Goal: Find specific page/section: Find specific page/section

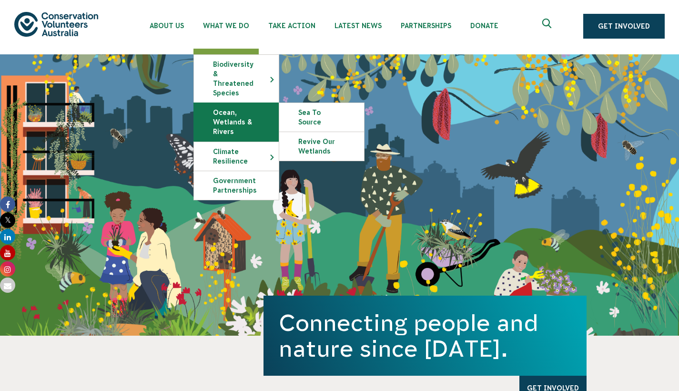
scroll to position [14, 0]
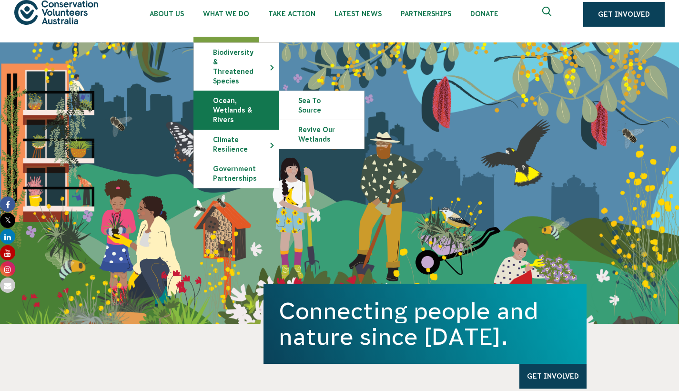
click at [242, 110] on link "Ocean, Wetlands & Rivers" at bounding box center [236, 110] width 85 height 38
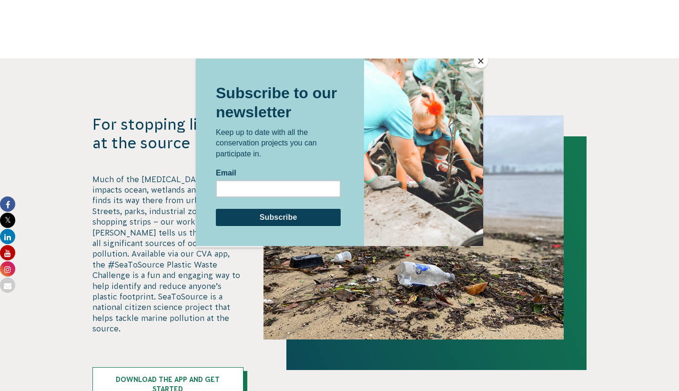
scroll to position [2277, 0]
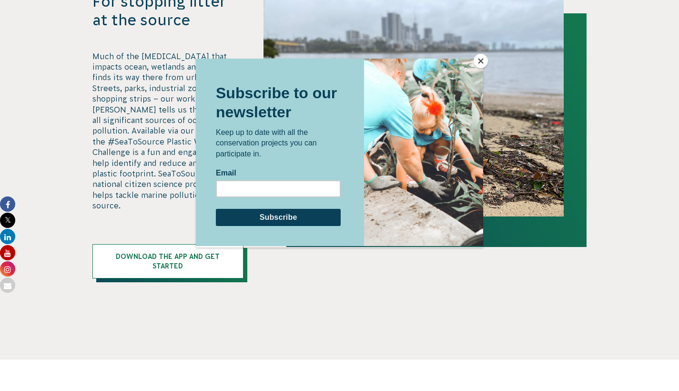
click at [490, 61] on div at bounding box center [339, 195] width 679 height 391
click at [484, 62] on button "Close" at bounding box center [481, 61] width 14 height 14
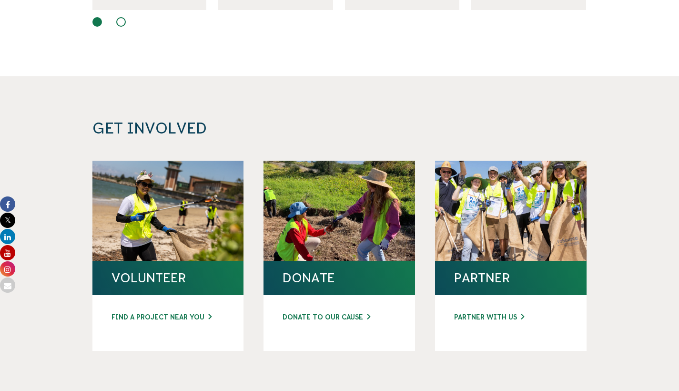
scroll to position [3419, 0]
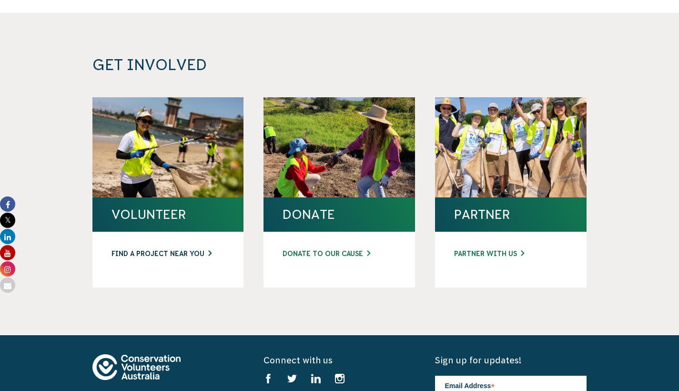
click at [211, 249] on link "FIND A PROJECT NEAR YOU" at bounding box center [168, 254] width 113 height 10
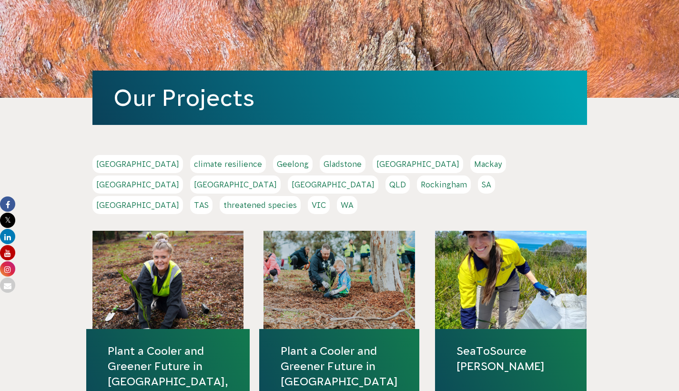
scroll to position [148, 0]
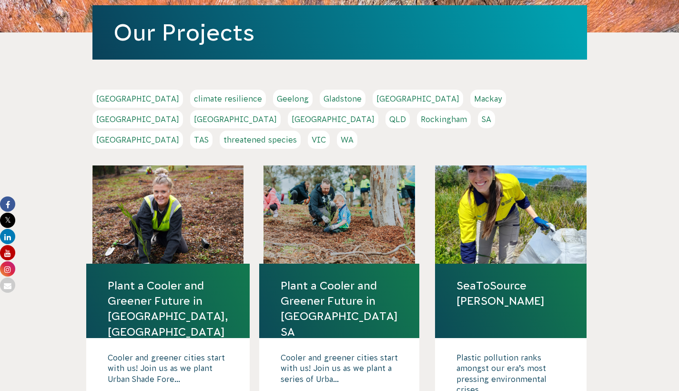
click at [410, 110] on link "QLD" at bounding box center [398, 119] width 24 height 18
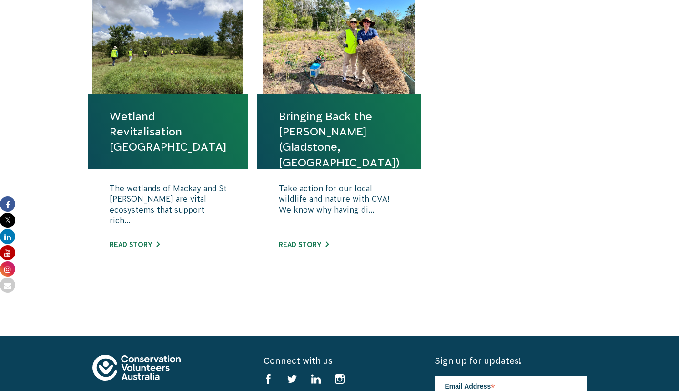
scroll to position [595, 0]
